Goal: Task Accomplishment & Management: Use online tool/utility

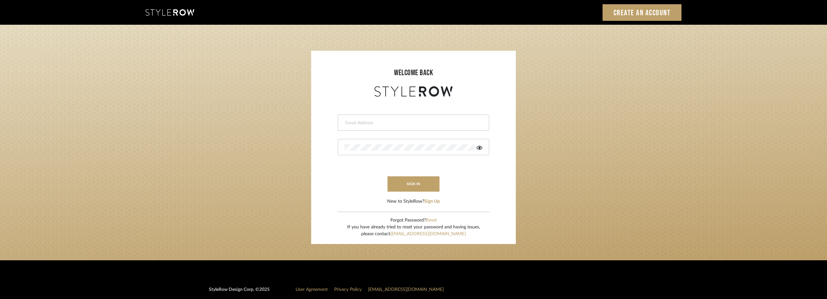
click at [390, 126] on div at bounding box center [413, 122] width 151 height 16
click at [380, 124] on input "email" at bounding box center [413, 123] width 136 height 6
type input "[EMAIL_ADDRESS][DOMAIN_NAME]"
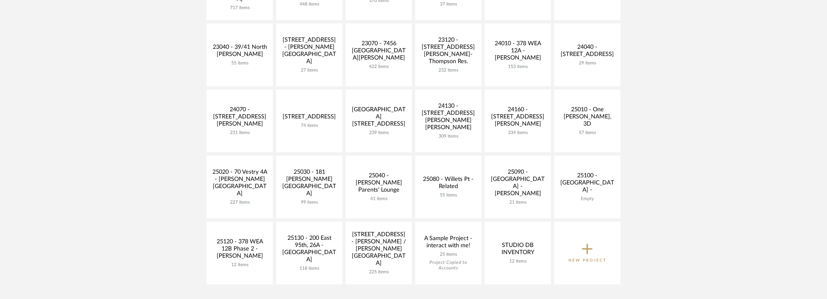
scroll to position [227, 0]
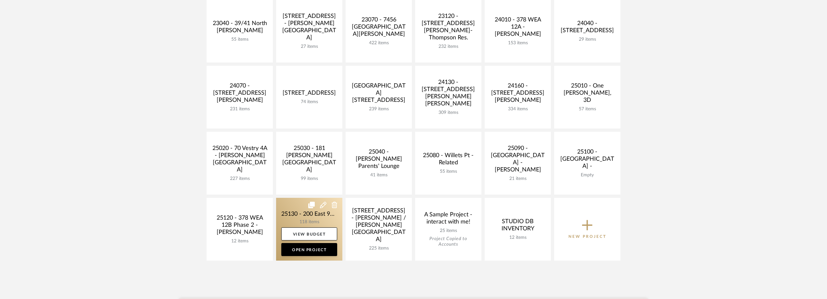
click at [291, 211] on link at bounding box center [309, 228] width 66 height 63
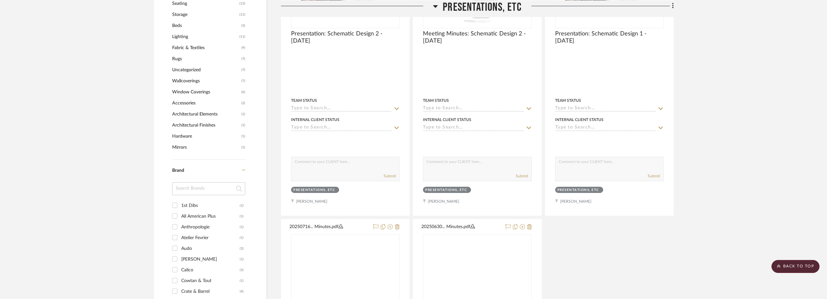
scroll to position [552, 0]
click at [182, 185] on input at bounding box center [208, 187] width 73 height 13
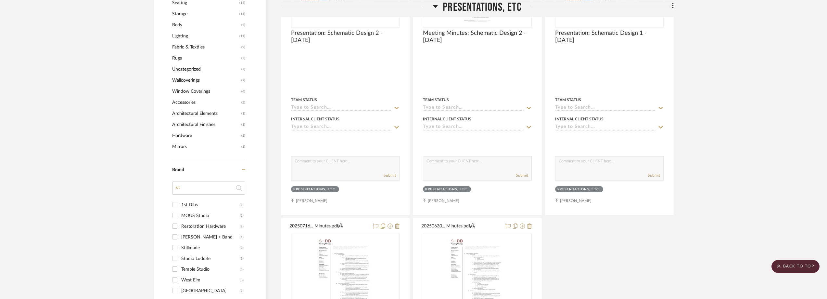
type input "st"
click at [207, 238] on div "Stahl + Band" at bounding box center [210, 237] width 58 height 10
click at [180, 238] on input "Stahl + Band (1)" at bounding box center [175, 236] width 10 height 10
checkbox input "true"
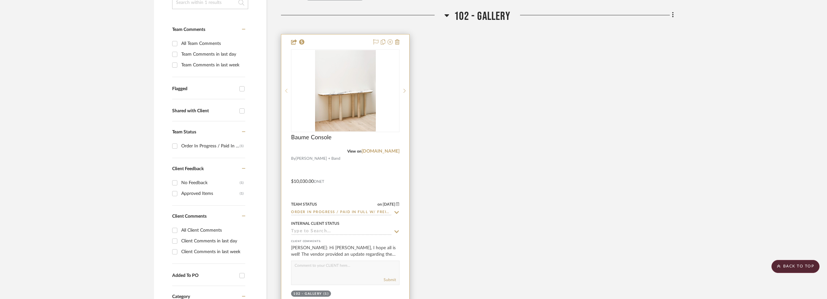
scroll to position [131, 0]
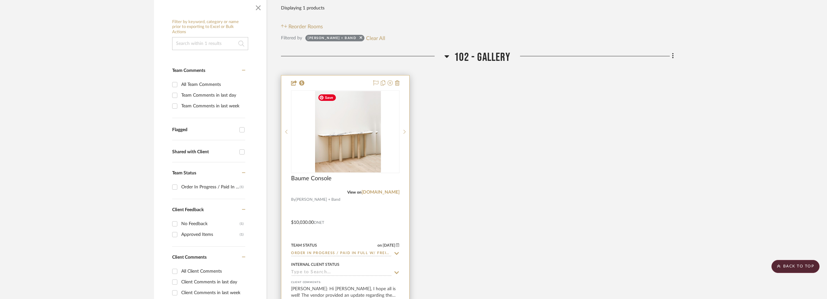
click at [360, 144] on div at bounding box center [345, 131] width 108 height 83
click at [356, 144] on img "0" at bounding box center [345, 131] width 61 height 81
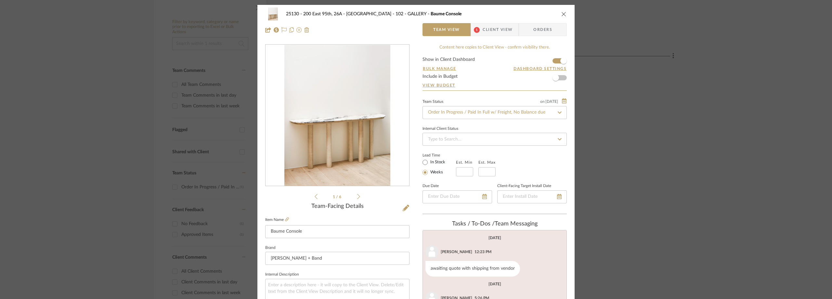
scroll to position [56, 0]
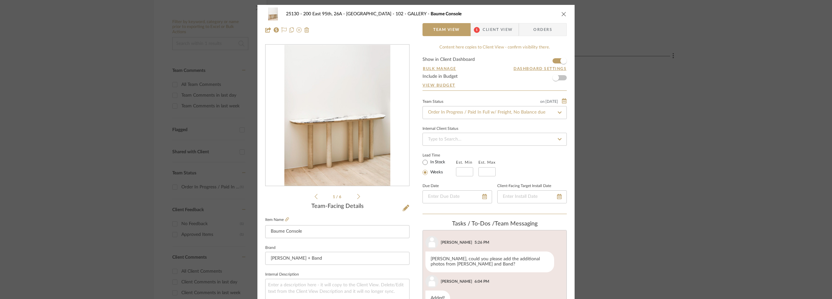
click at [484, 36] on div "25130 - 200 East 95th, 26A - Kosheleva 102 - GALLERY Baume Console Team View 1 …" at bounding box center [415, 22] width 317 height 34
click at [486, 27] on span "Client View" at bounding box center [497, 29] width 30 height 13
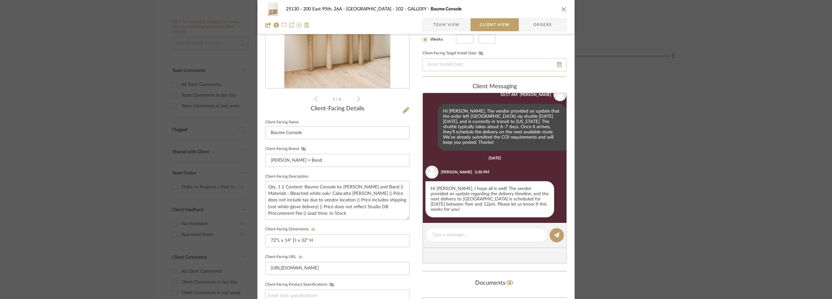
scroll to position [233, 0]
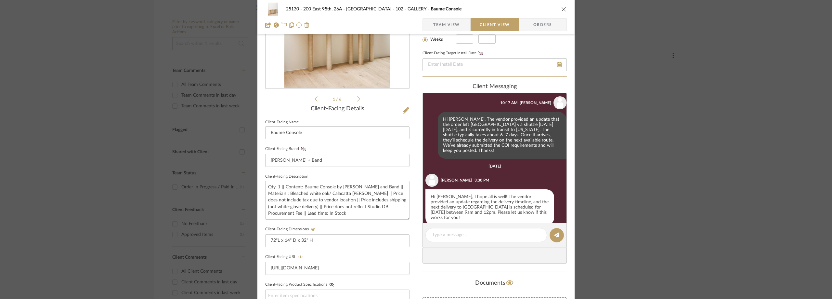
click at [131, 43] on div "25130 - 200 East 95th, 26A - Kosheleva 102 - GALLERY Baume Console Team View Cl…" at bounding box center [416, 149] width 832 height 299
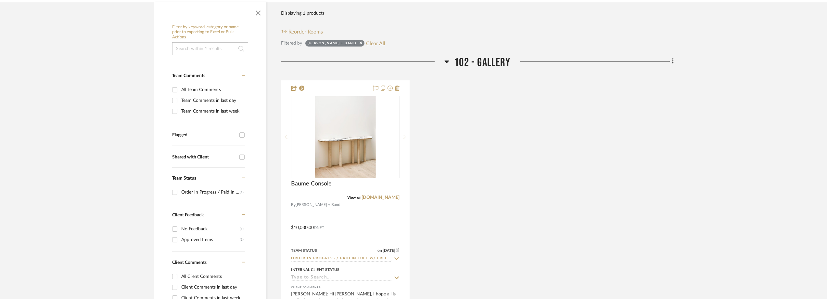
scroll to position [0, 0]
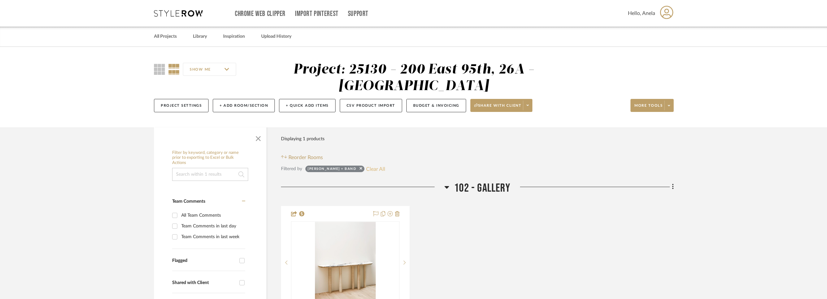
click at [366, 167] on button "Clear All" at bounding box center [375, 168] width 19 height 8
checkbox input "false"
